Goal: Register for event/course

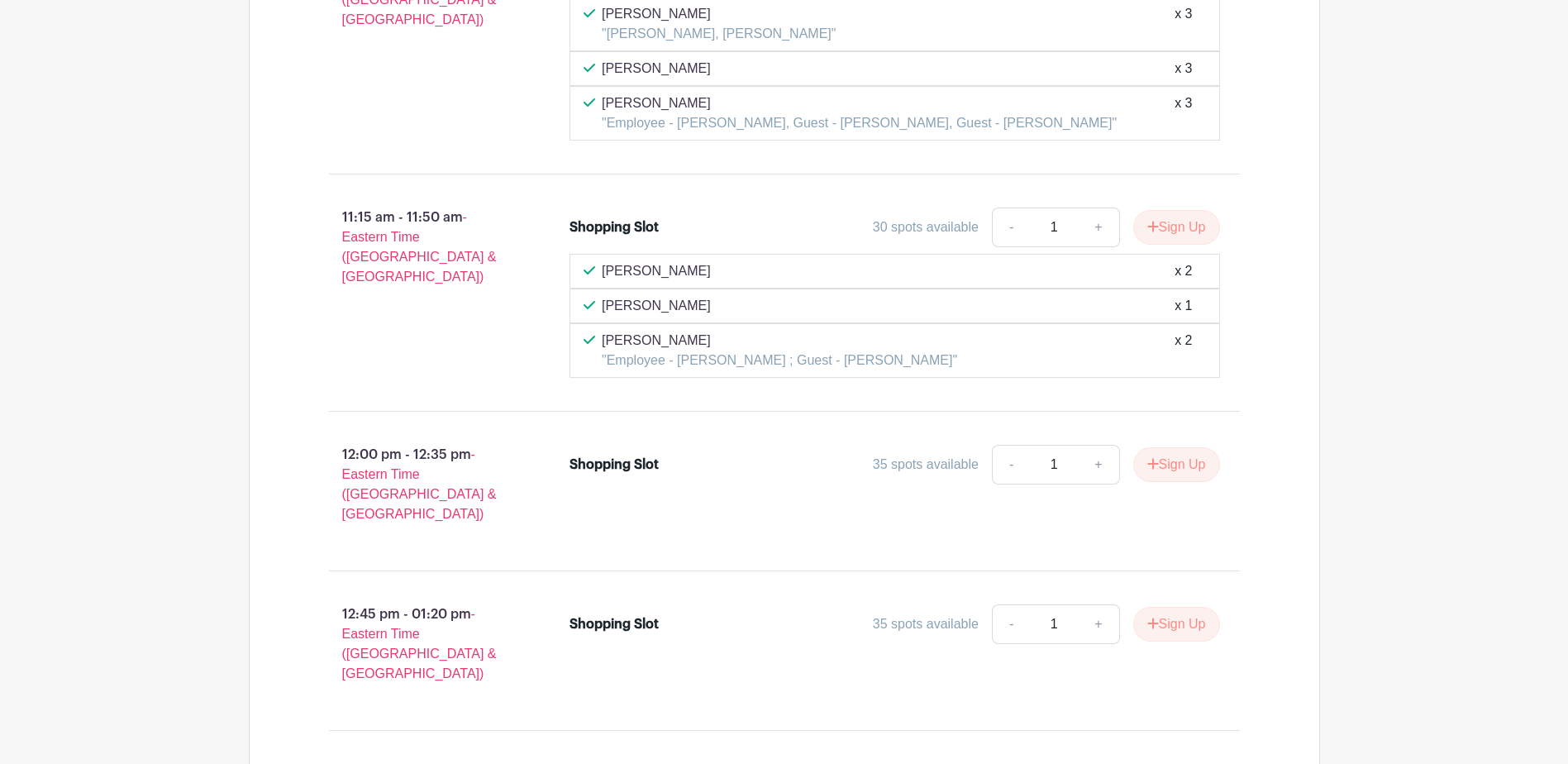
scroll to position [3557, 0]
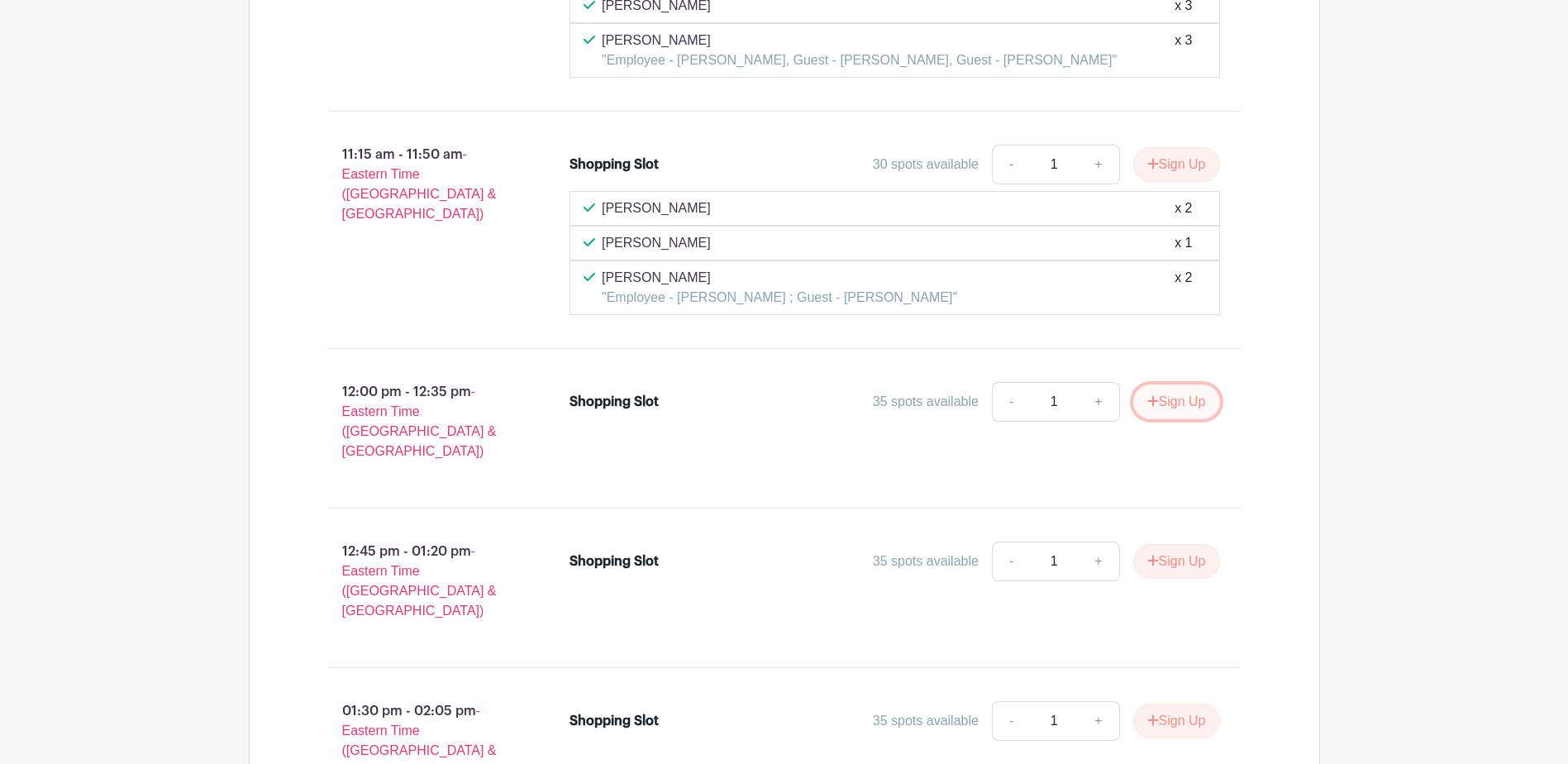
click at [1170, 407] on button "Sign Up" at bounding box center [1177, 401] width 87 height 35
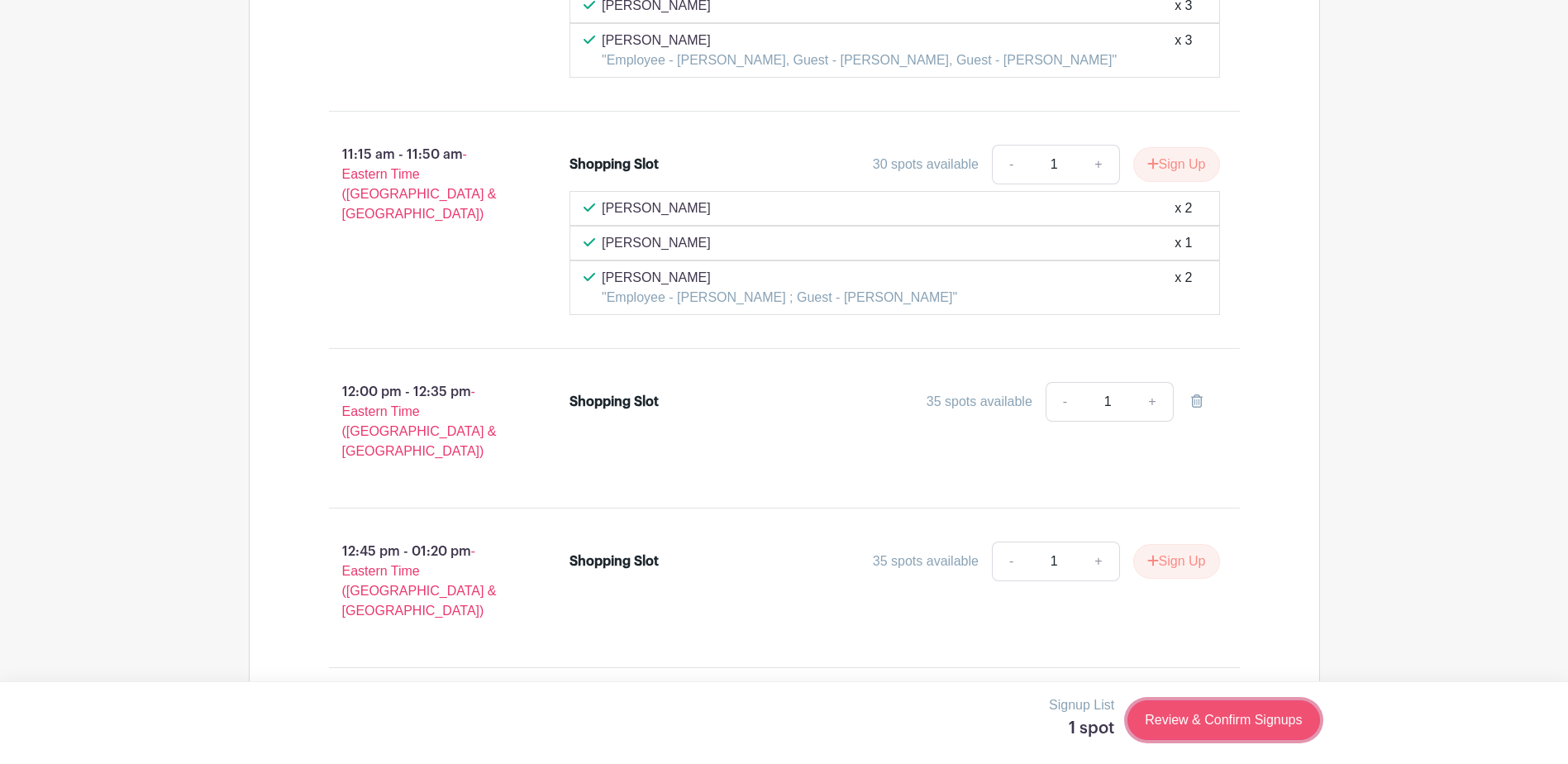
click at [1220, 723] on link "Review & Confirm Signups" at bounding box center [1224, 721] width 192 height 40
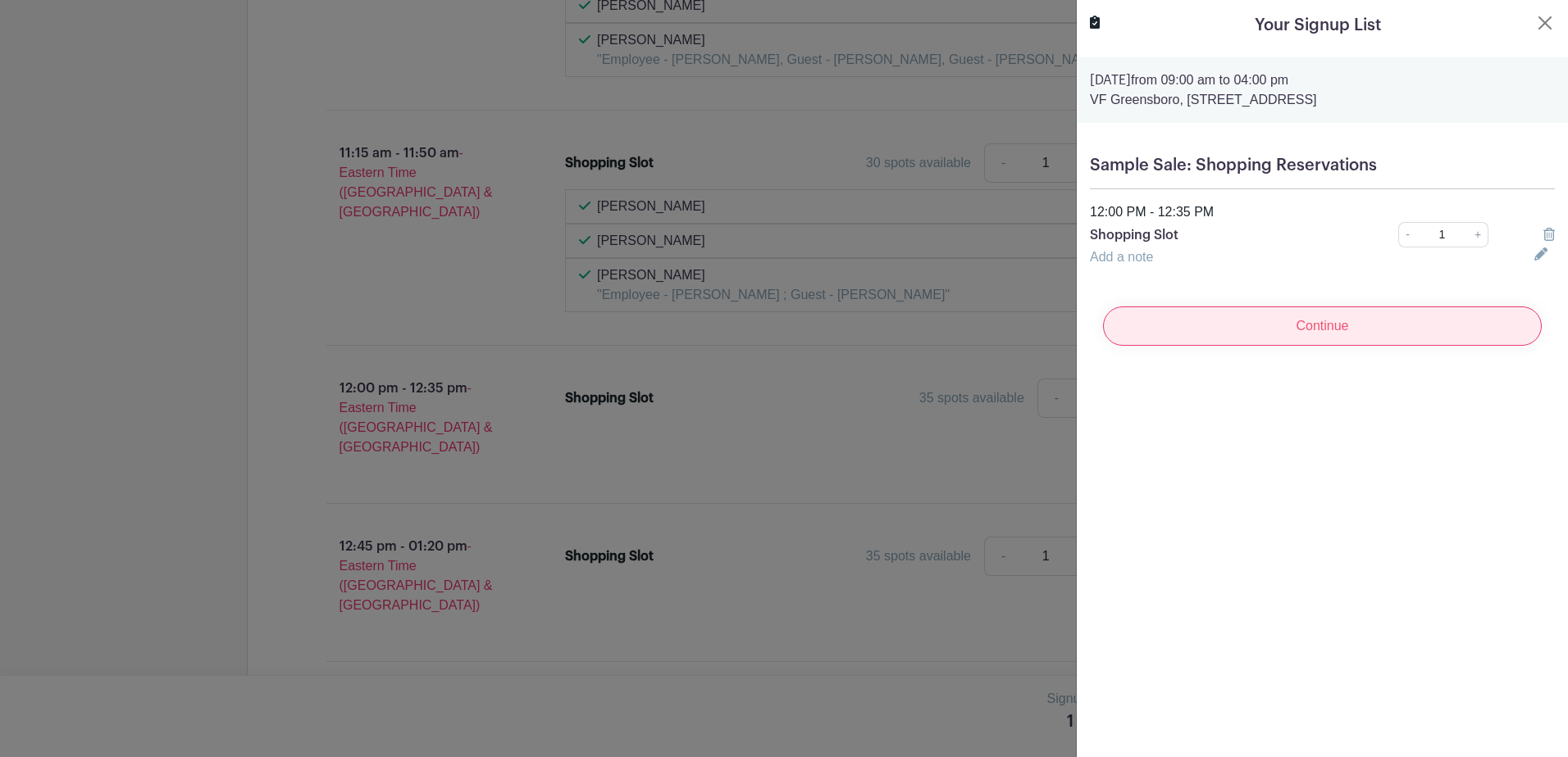
click at [1285, 325] on input "Continue" at bounding box center [1322, 327] width 439 height 40
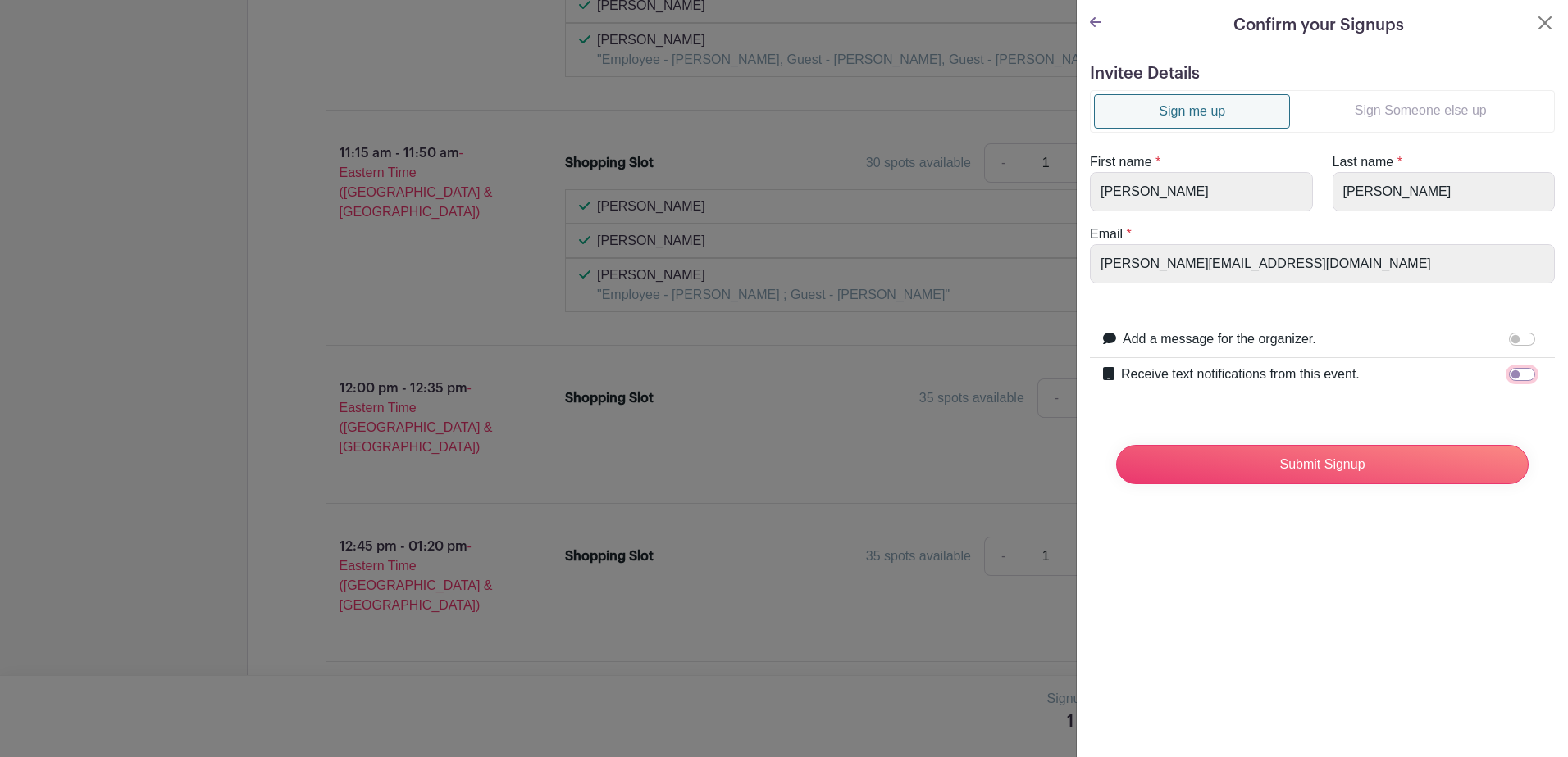
click at [1509, 375] on input "Receive text notifications from this event." at bounding box center [1521, 374] width 27 height 13
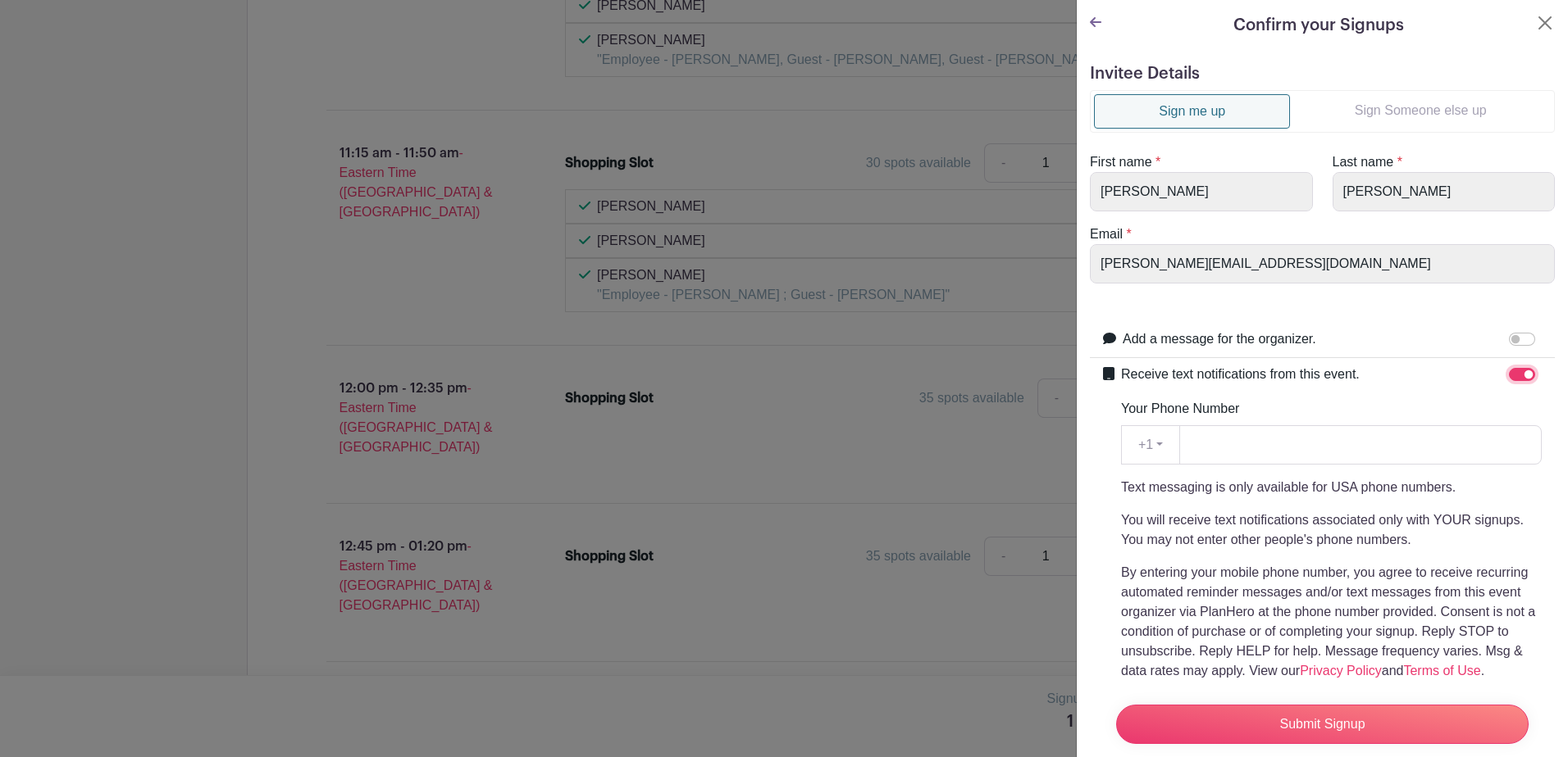
click at [1513, 371] on input "Receive text notifications from this event." at bounding box center [1521, 374] width 27 height 13
checkbox input "false"
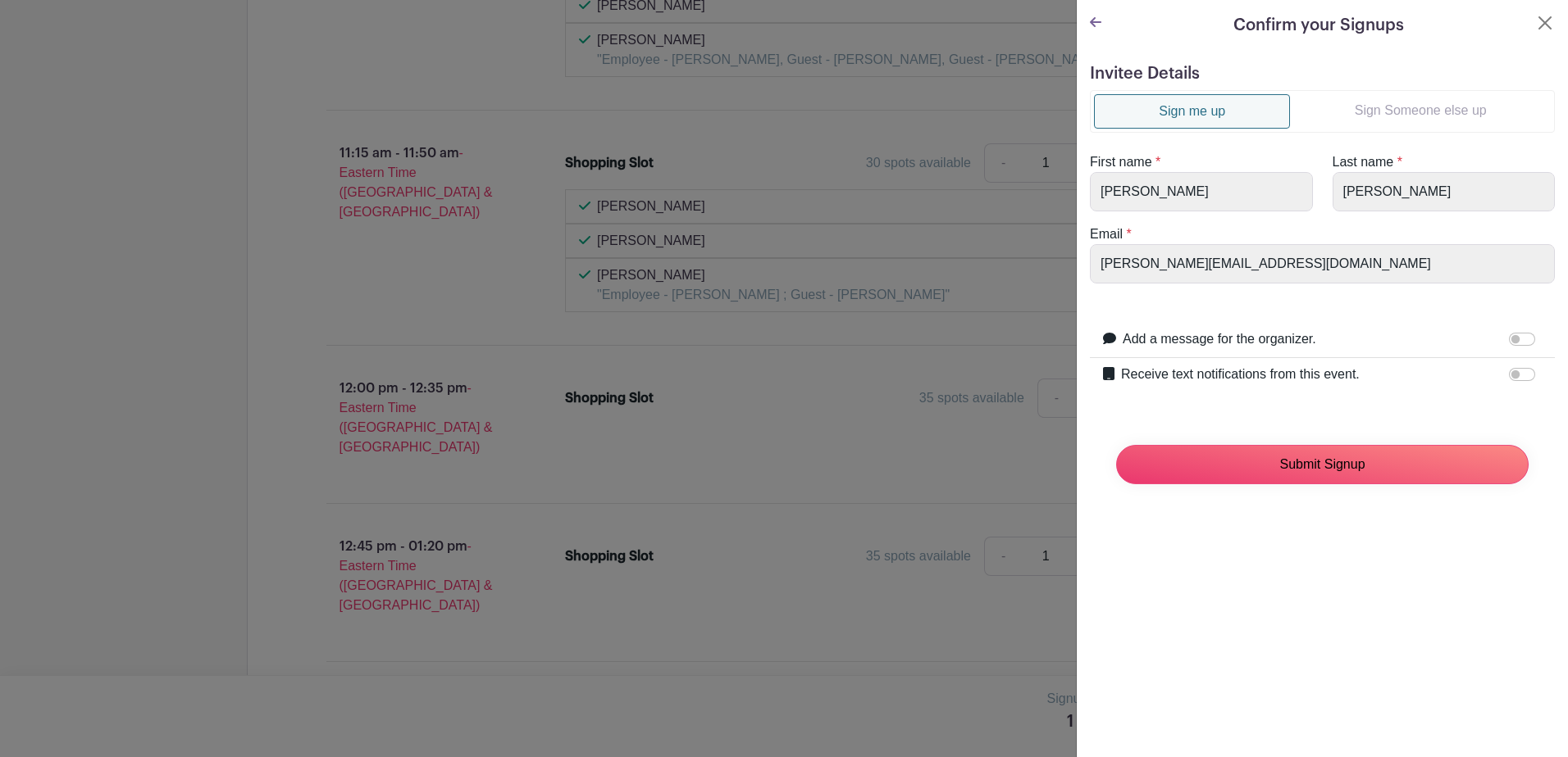
click at [1316, 462] on input "Submit Signup" at bounding box center [1322, 465] width 413 height 40
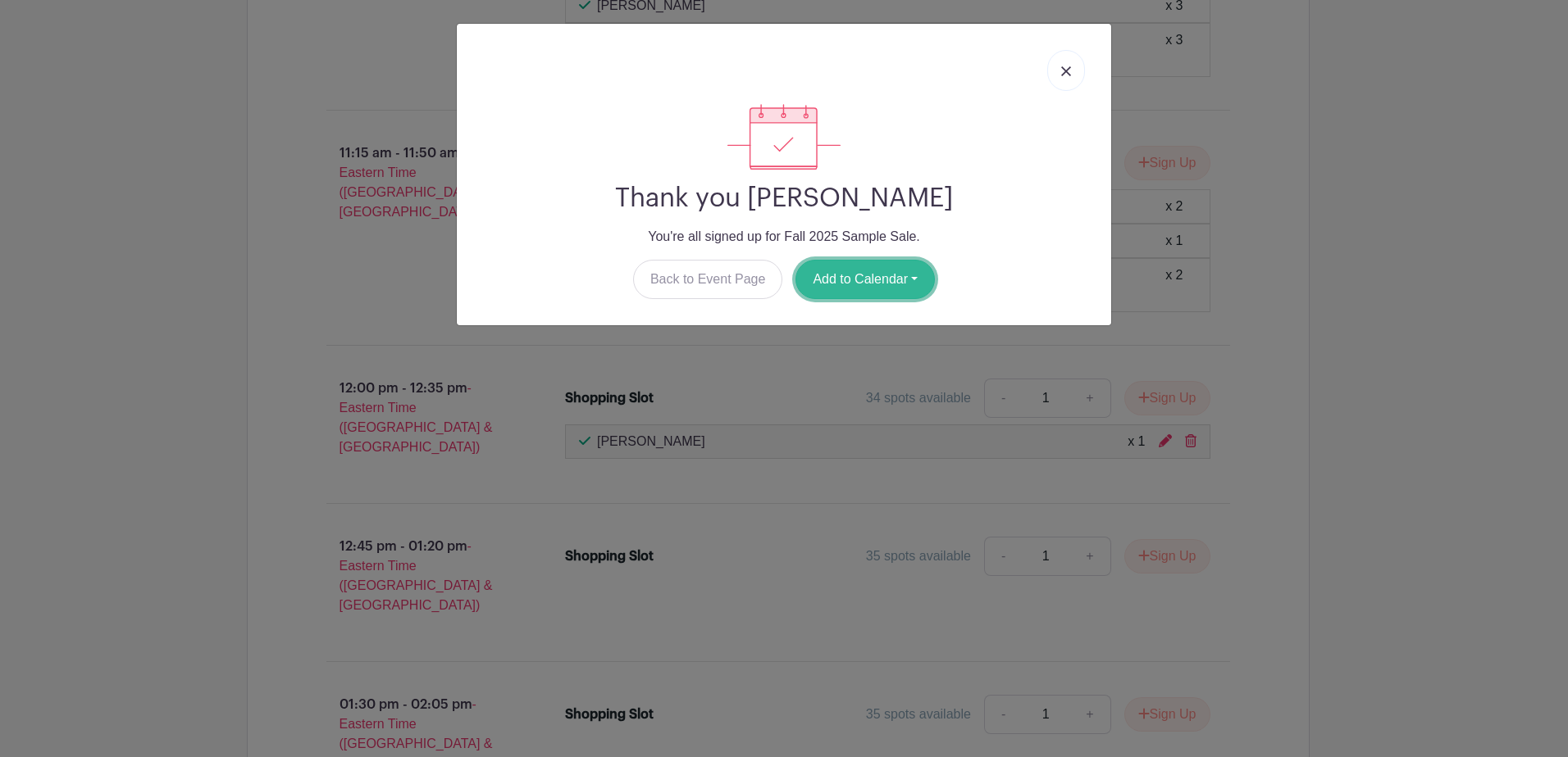
click at [865, 279] on button "Add to Calendar" at bounding box center [865, 280] width 140 height 40
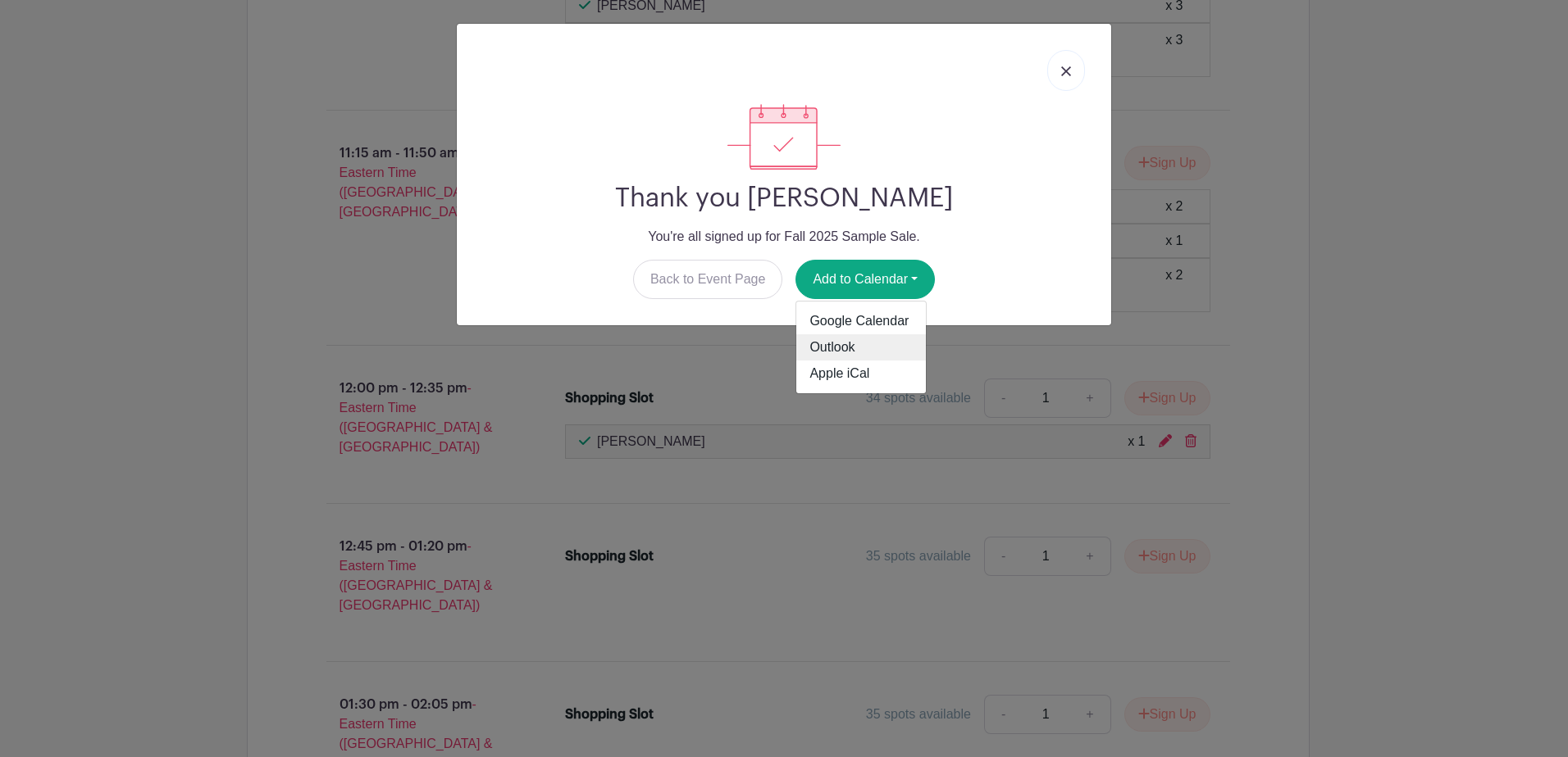
click at [846, 346] on link "Outlook" at bounding box center [860, 347] width 130 height 27
click at [1071, 71] on link at bounding box center [1066, 70] width 38 height 41
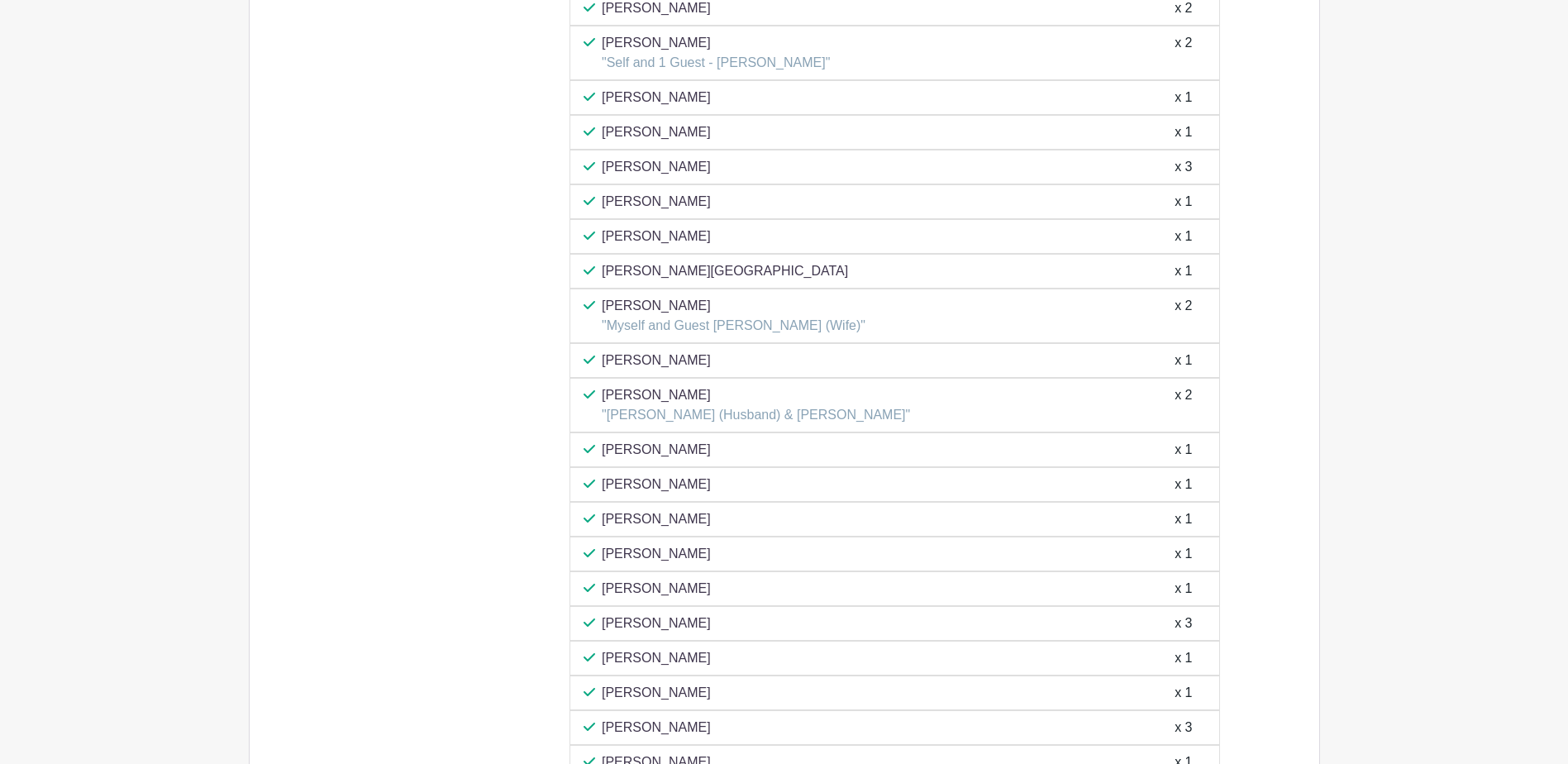
scroll to position [1655, 0]
